Goal: Task Accomplishment & Management: Manage account settings

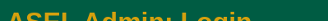
scroll to position [82, 0]
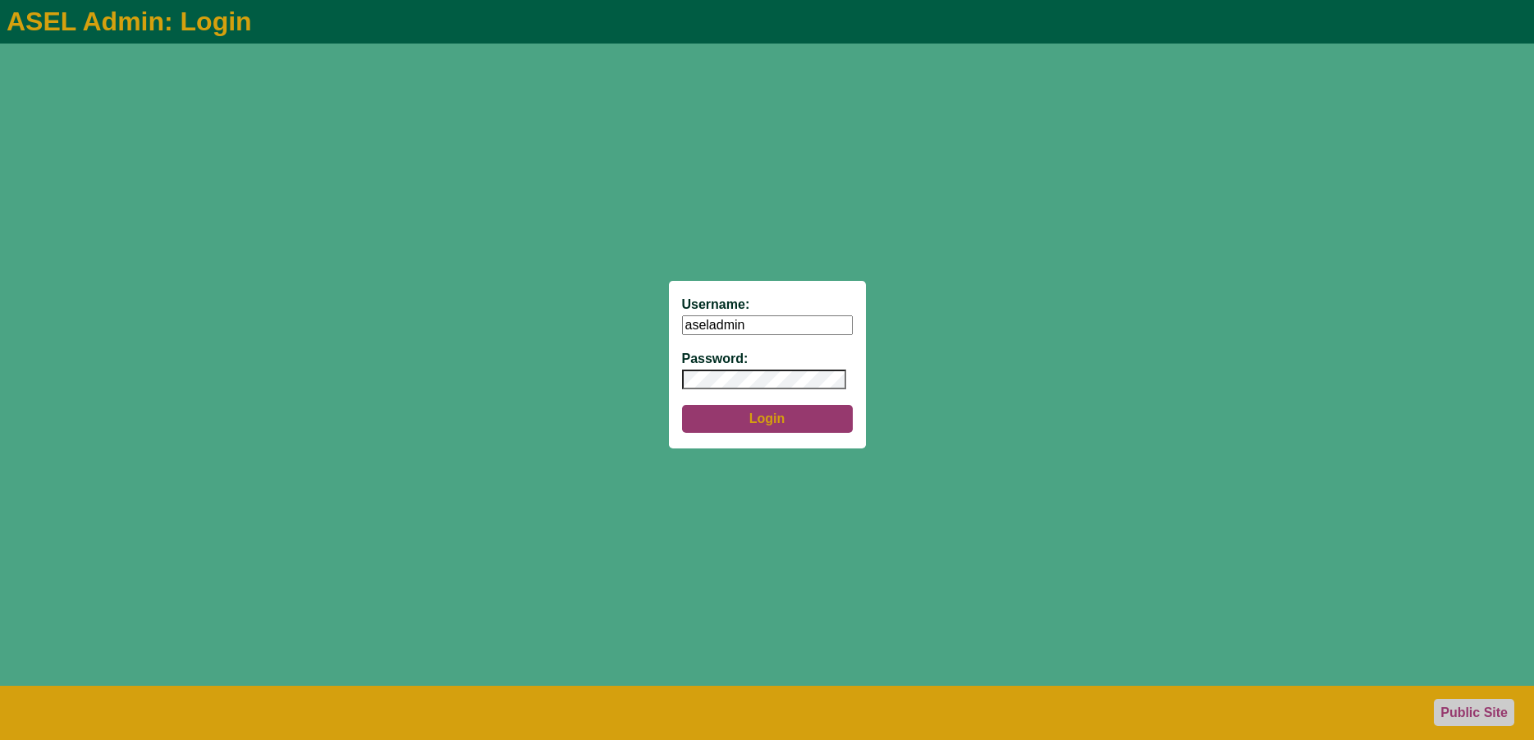
type input "aseladmin"
click at [766, 411] on button "Login" at bounding box center [767, 419] width 171 height 28
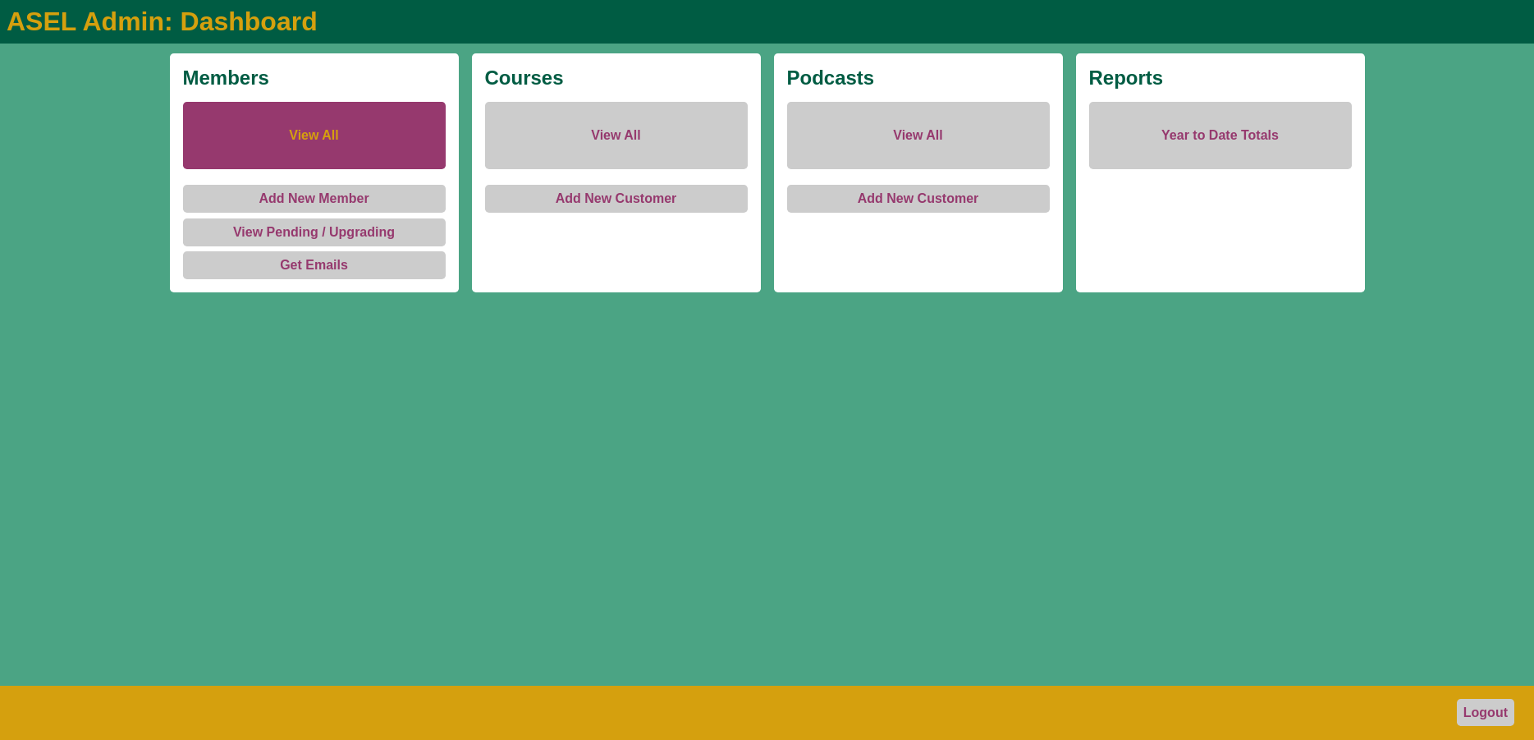
click at [307, 129] on link "View All" at bounding box center [314, 135] width 263 height 67
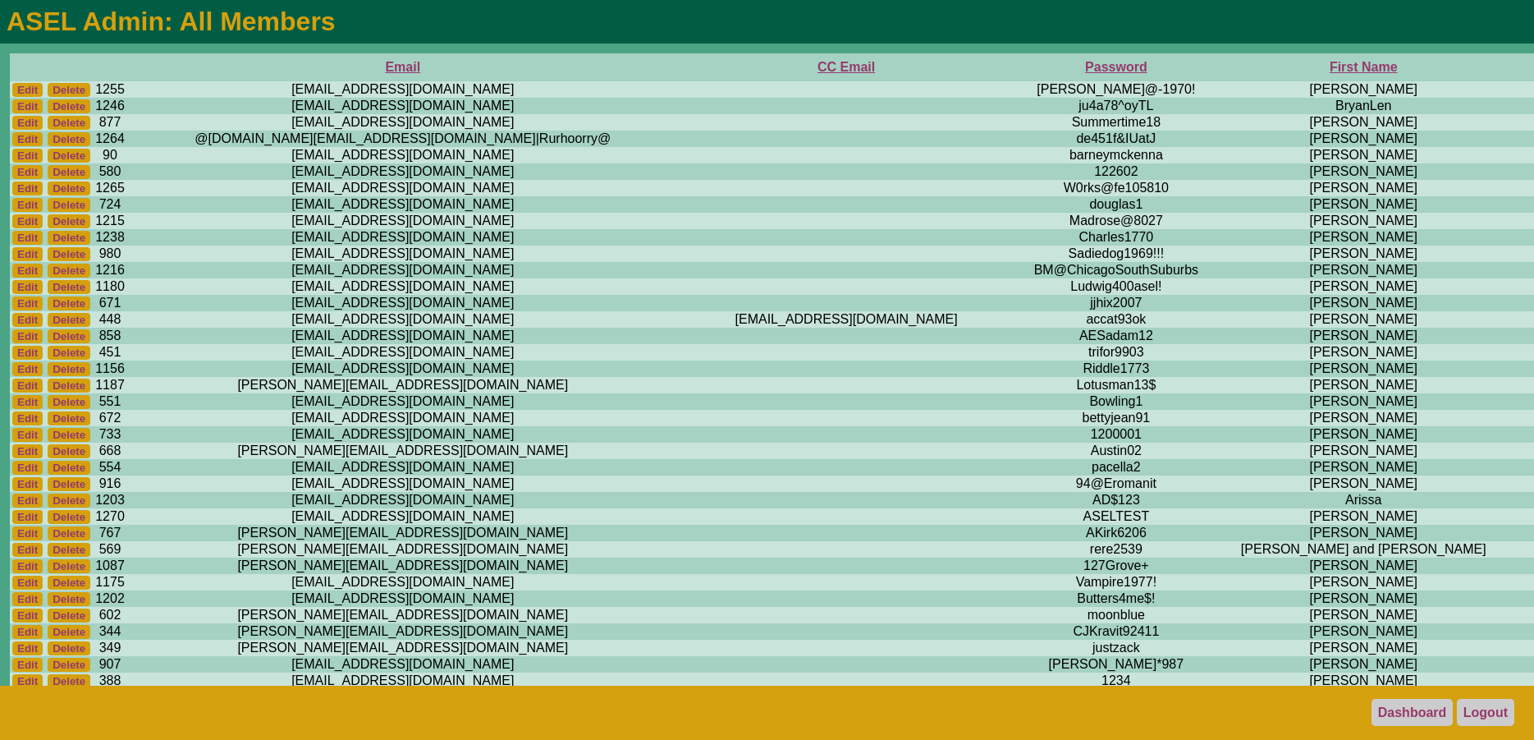
click at [1218, 67] on th "First Name" at bounding box center [1363, 67] width 291 height 28
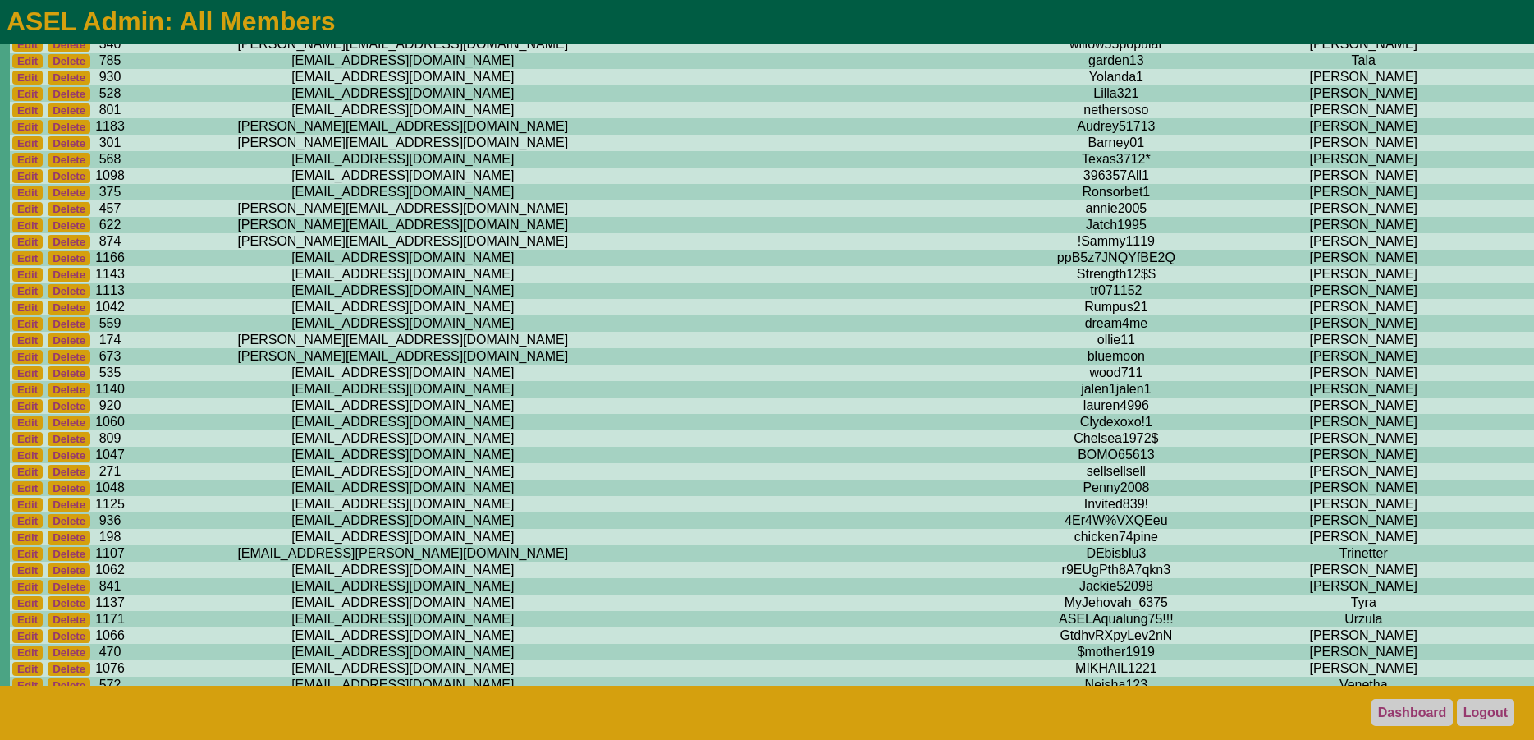
scroll to position [13214, 0]
click at [1504, 704] on link "Logout" at bounding box center [1485, 712] width 57 height 27
